Goal: Task Accomplishment & Management: Use online tool/utility

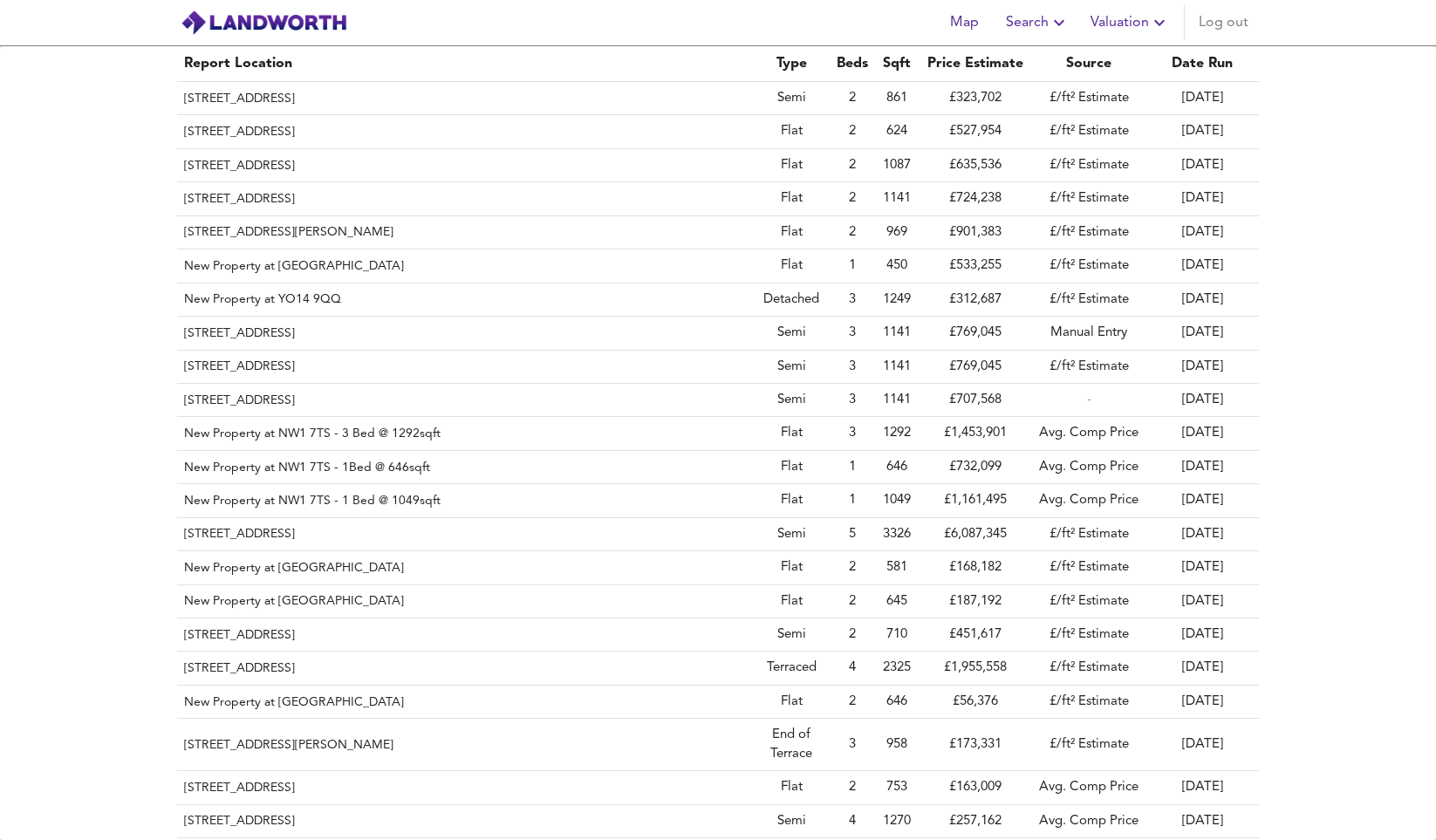
click at [715, 484] on th "New Property at NW1 7TS - 1 Bed @ 1049sqft" at bounding box center [464, 500] width 575 height 33
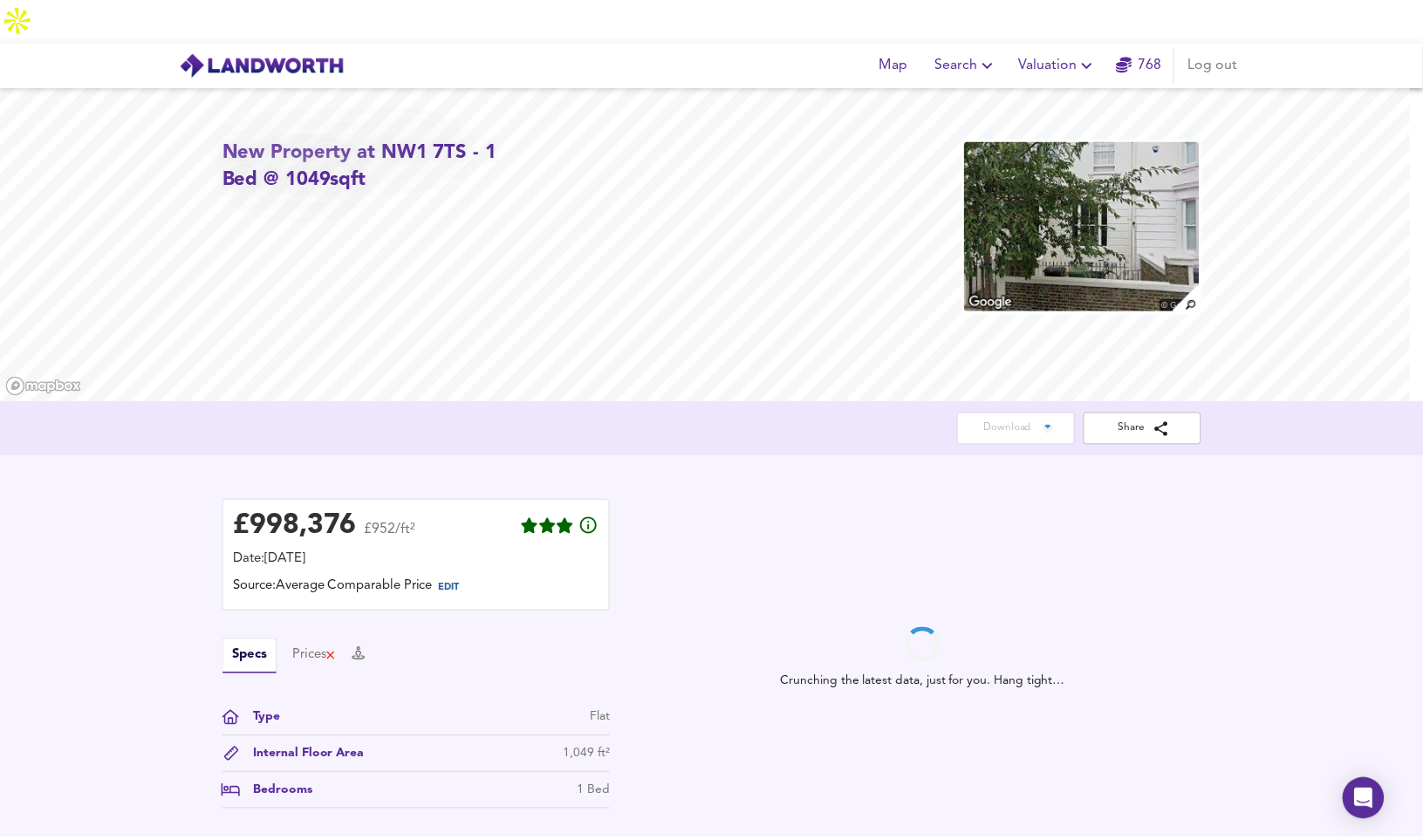
scroll to position [67, 0]
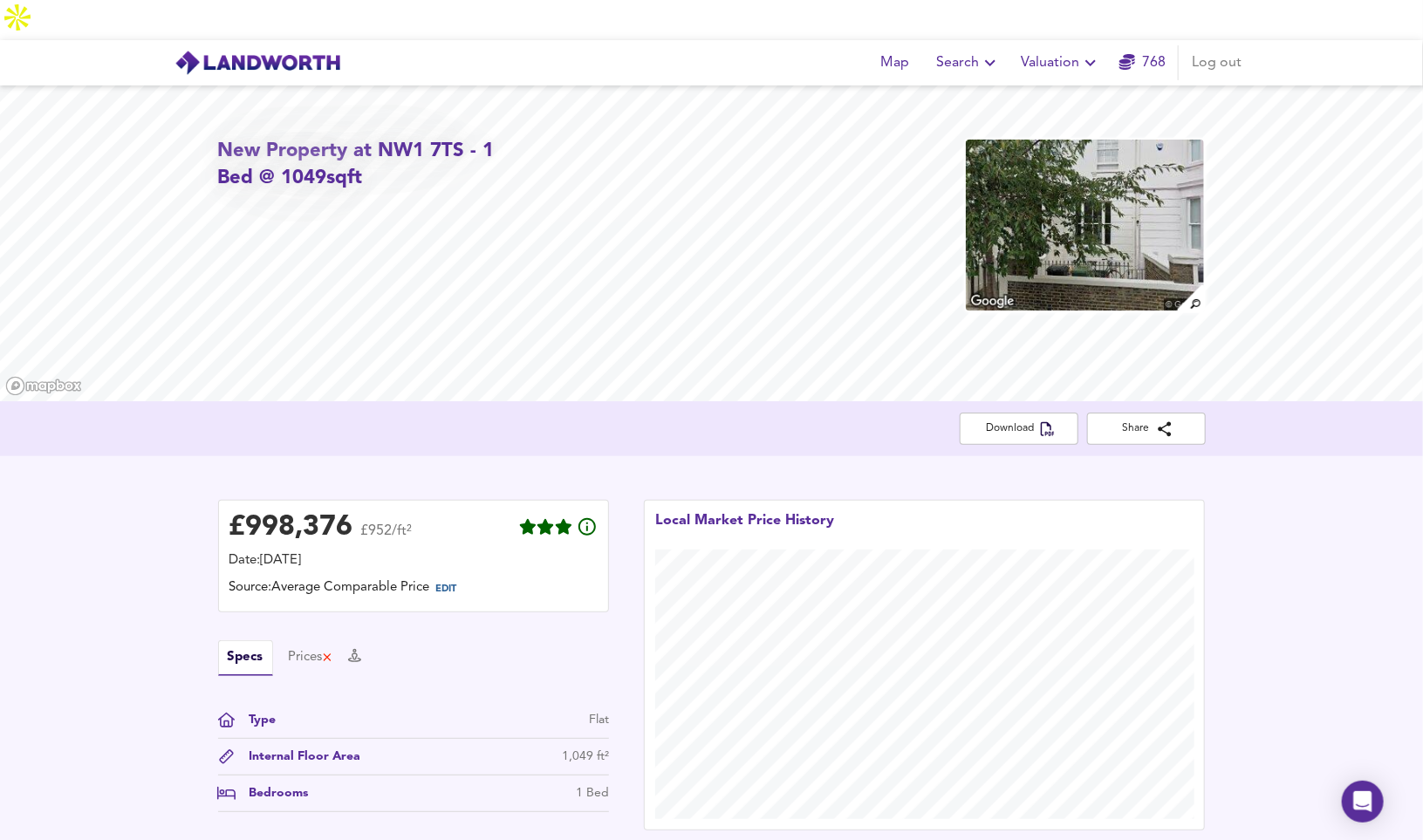
click at [1030, 51] on span "Valuation" at bounding box center [1061, 63] width 79 height 25
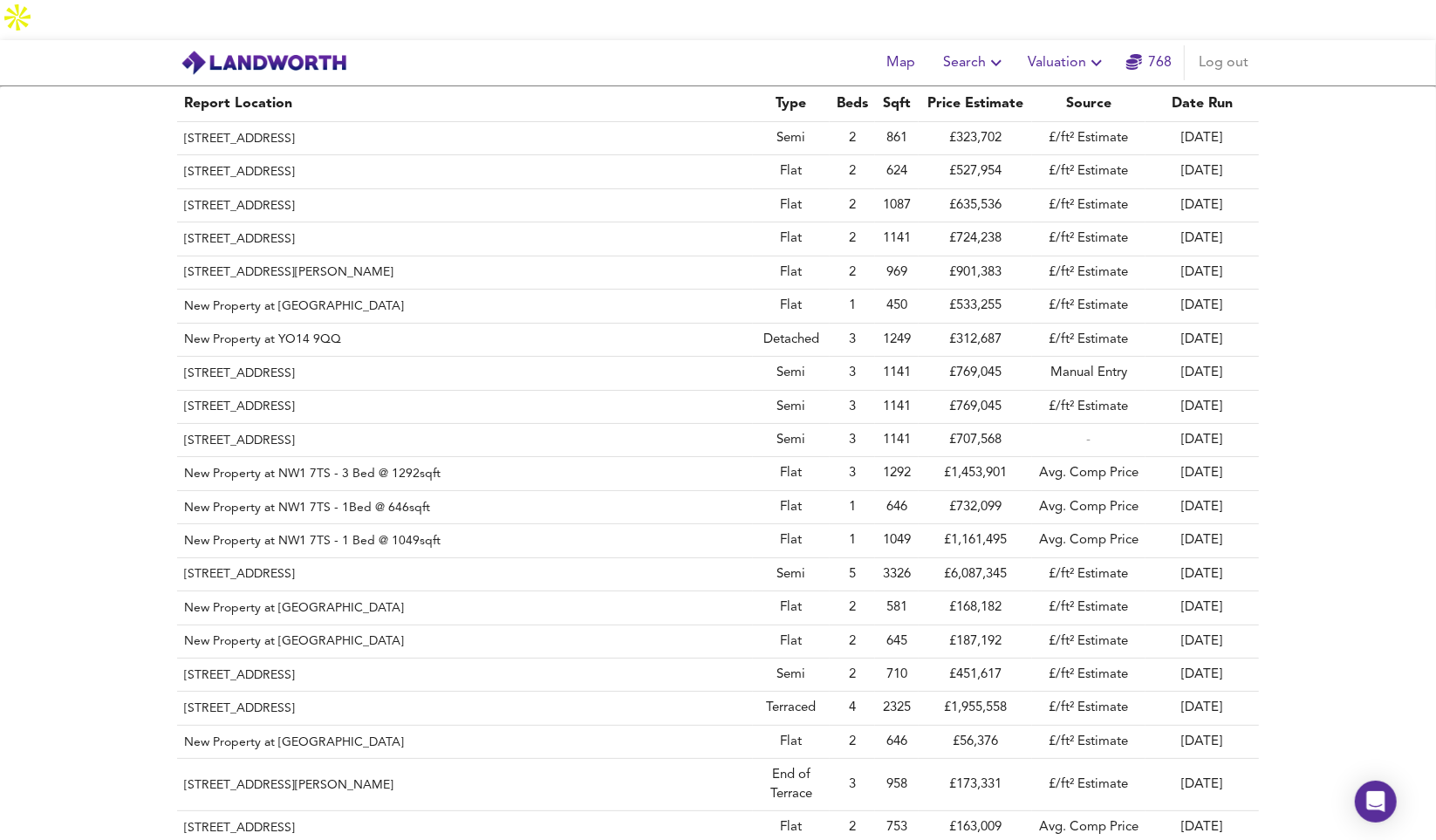
click at [442, 424] on th "[STREET_ADDRESS]" at bounding box center [464, 440] width 575 height 33
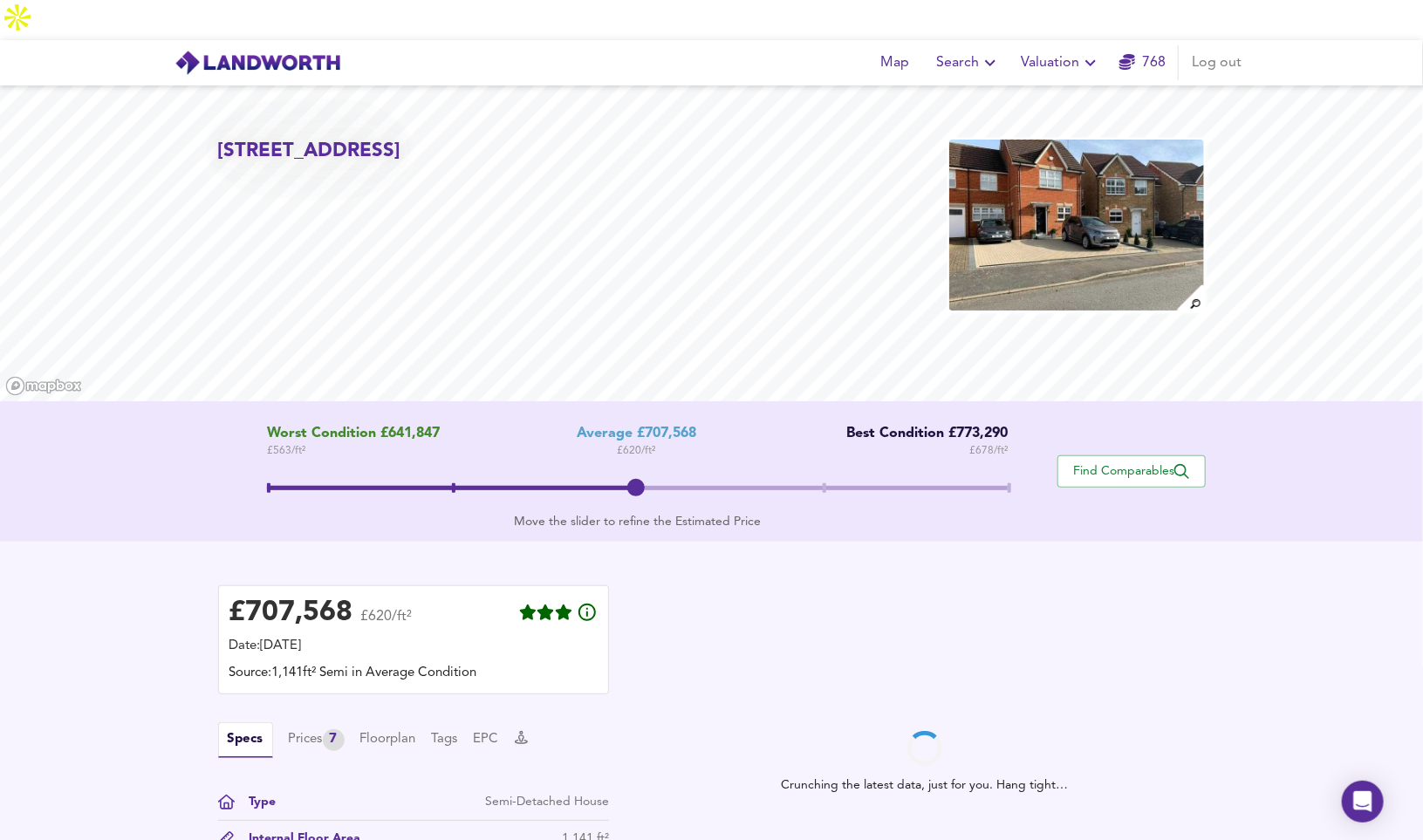
click at [1127, 464] on span "Find Comparables" at bounding box center [1132, 472] width 129 height 17
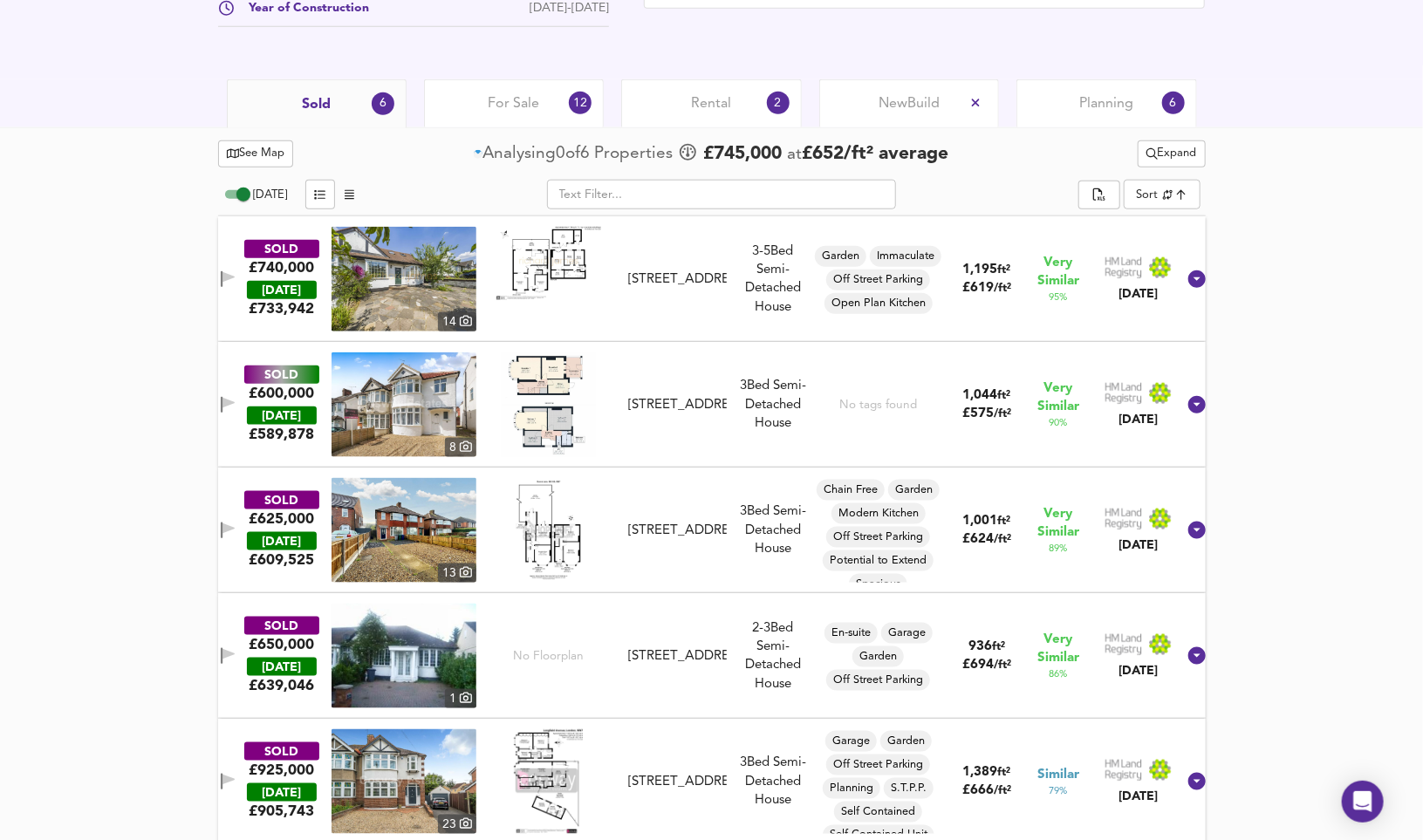
scroll to position [809, 0]
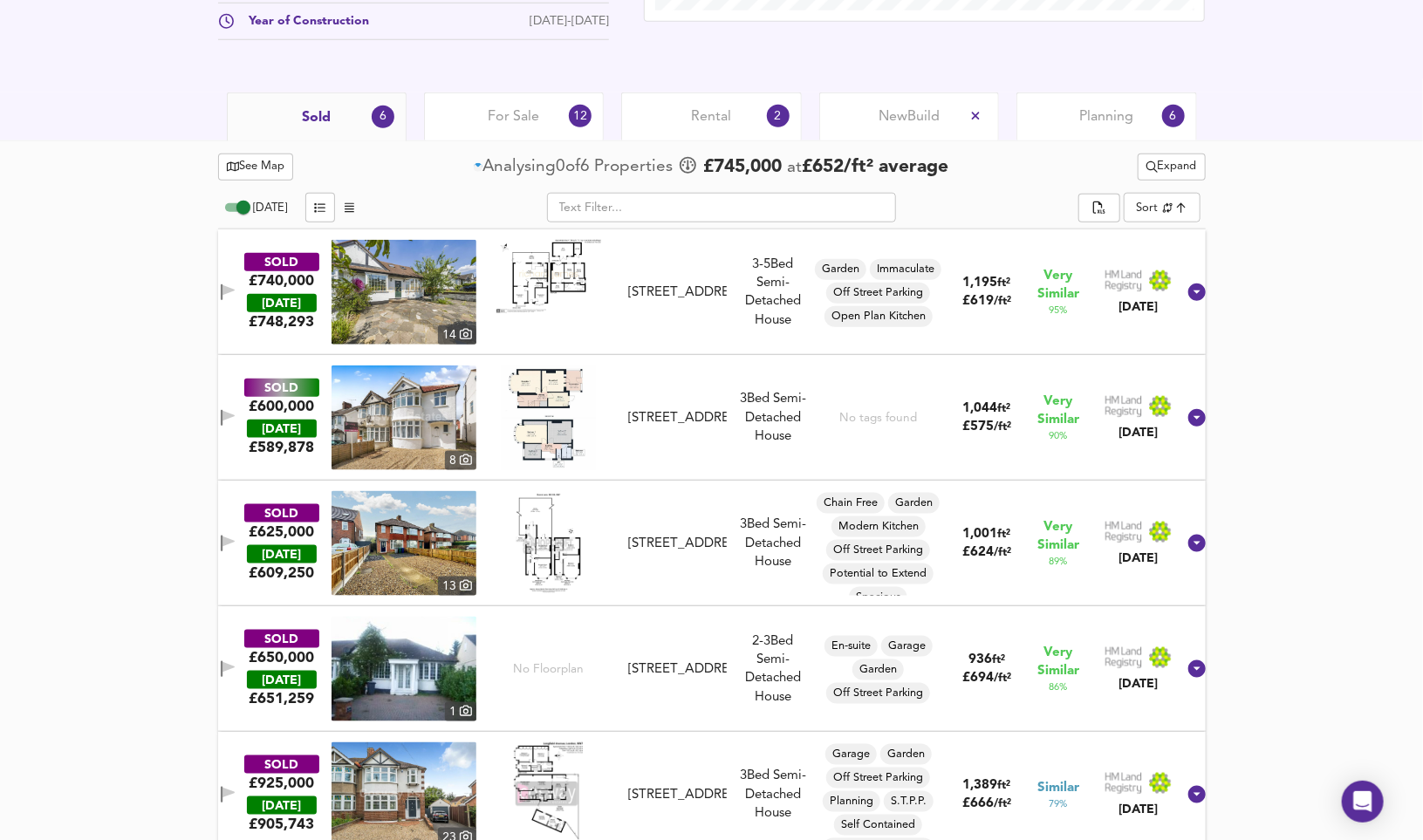
click at [1362, 802] on icon "Open Intercom Messenger" at bounding box center [1363, 802] width 19 height 21
click at [1283, 458] on div "See Map Analysing 2 of 6 Propert ies £ 745,000 at £ 652 / ft² average Expand [D…" at bounding box center [712, 566] width 1423 height 852
click at [1152, 157] on span "Expand" at bounding box center [1172, 167] width 51 height 20
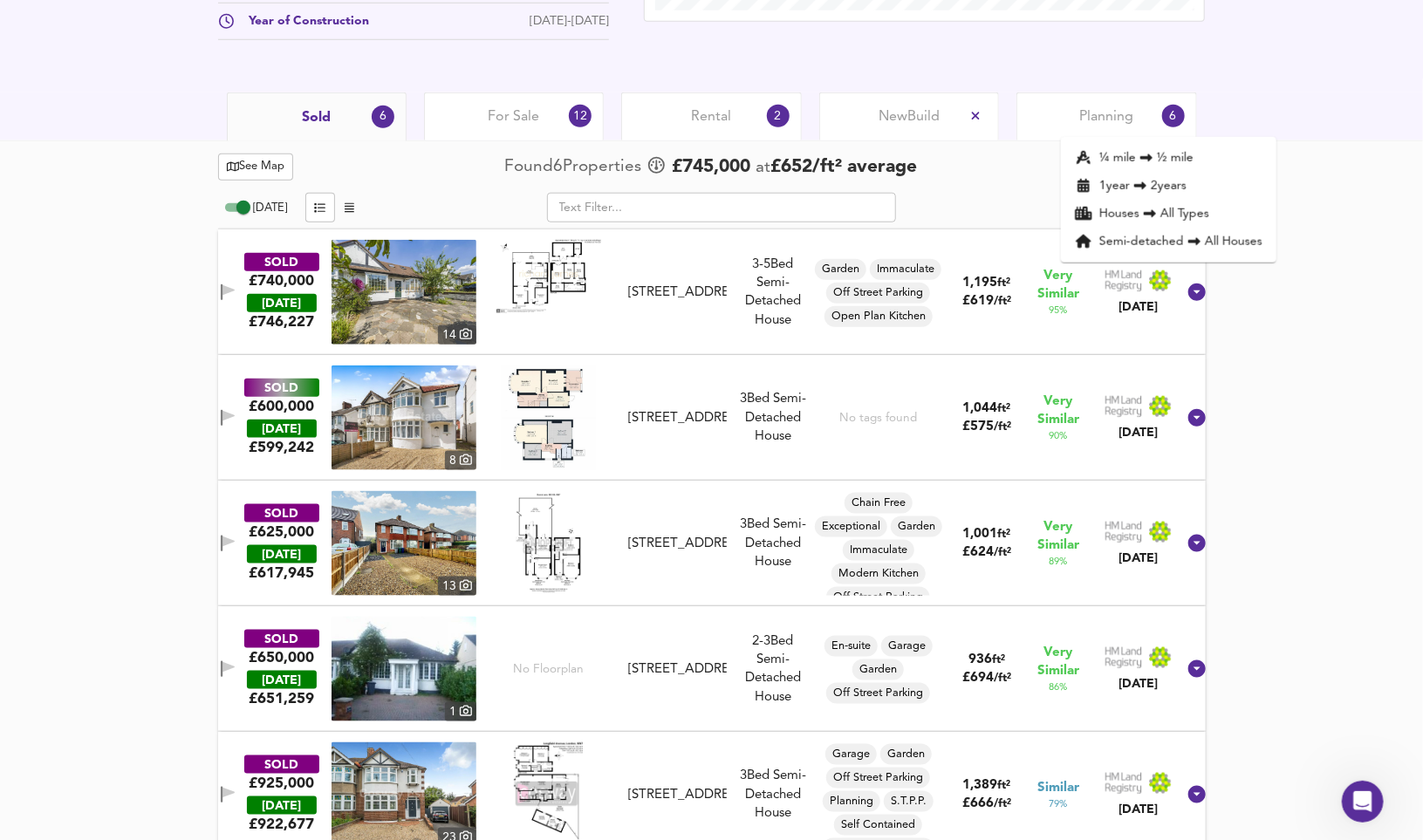
click at [1279, 315] on div "See Map Found 6 Propert ies £ 745,000 at £ 652 / ft² average Expand ¼ mile ½ mi…" at bounding box center [712, 566] width 1423 height 852
